Goal: Find specific fact: Find specific page/section

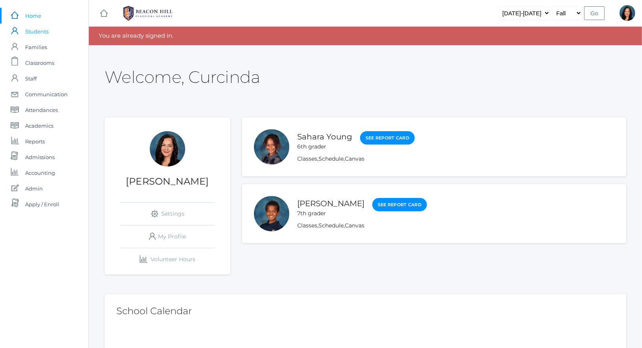
click at [42, 36] on span "Students" at bounding box center [36, 32] width 23 height 16
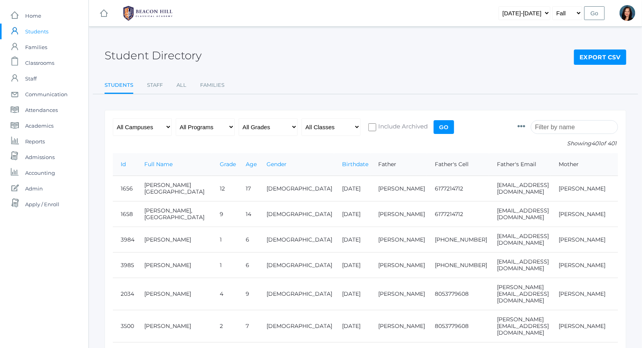
click at [553, 128] on input "search" at bounding box center [574, 127] width 87 height 14
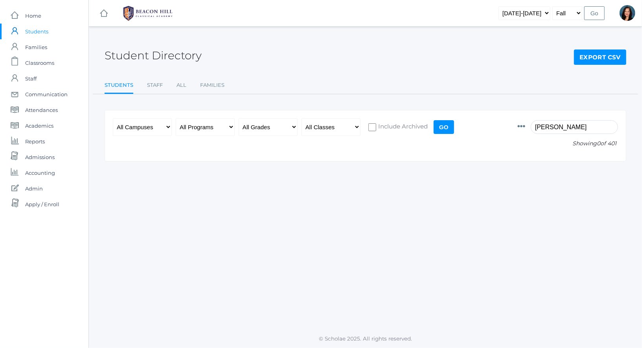
type input "[PERSON_NAME]"
click at [541, 14] on select "[DATE]-[DATE] [DATE]-[DATE] [DATE]-[DATE] [DATE]-[DATE] [DATE]-[DATE] [DATE]-[D…" at bounding box center [524, 13] width 52 height 14
select select "[DATE]-[DATE]"
click at [443, 131] on input "Go" at bounding box center [444, 127] width 20 height 14
click at [596, 14] on input "Go" at bounding box center [594, 13] width 20 height 14
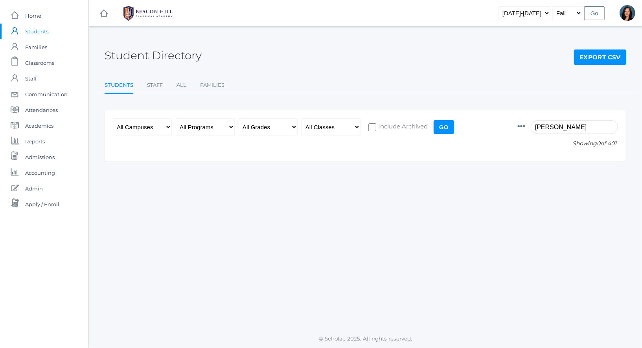
click at [596, 14] on input "Go" at bounding box center [594, 13] width 20 height 14
click at [442, 125] on input "Go" at bounding box center [444, 127] width 20 height 14
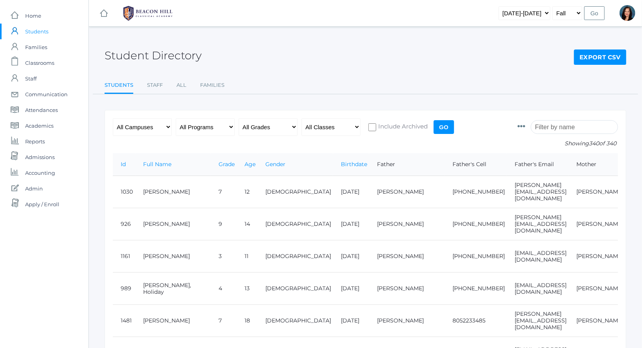
click at [558, 128] on input "search" at bounding box center [574, 127] width 87 height 14
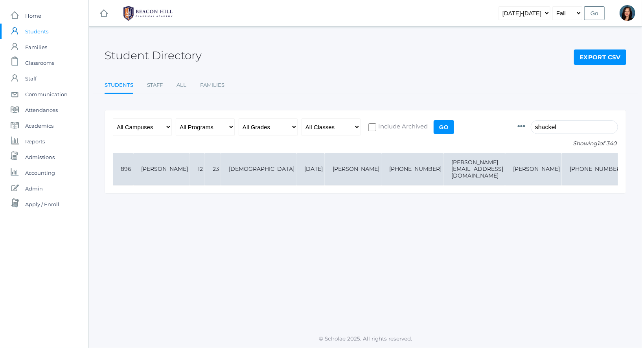
type input "shackel"
click at [152, 171] on td "[PERSON_NAME]" at bounding box center [161, 169] width 57 height 32
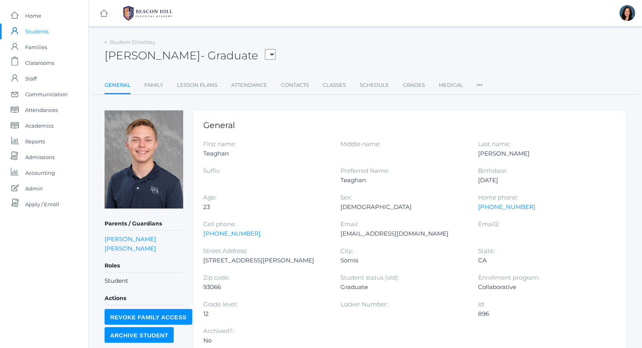
click at [107, 43] on div "Student Directory" at bounding box center [130, 43] width 51 height 8
click at [106, 43] on icon at bounding box center [106, 42] width 2 height 3
click at [105, 44] on icon at bounding box center [106, 42] width 2 height 3
click at [115, 44] on link "Student Directory" at bounding box center [133, 42] width 46 height 6
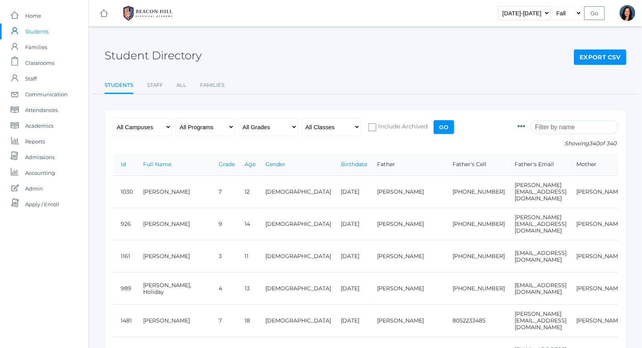
click at [544, 13] on select "[DATE]-[DATE] [DATE]-[DATE] [DATE]-[DATE] [DATE]-[DATE] [DATE]-[DATE] [DATE]-[D…" at bounding box center [524, 13] width 52 height 14
